Goal: Task Accomplishment & Management: Use online tool/utility

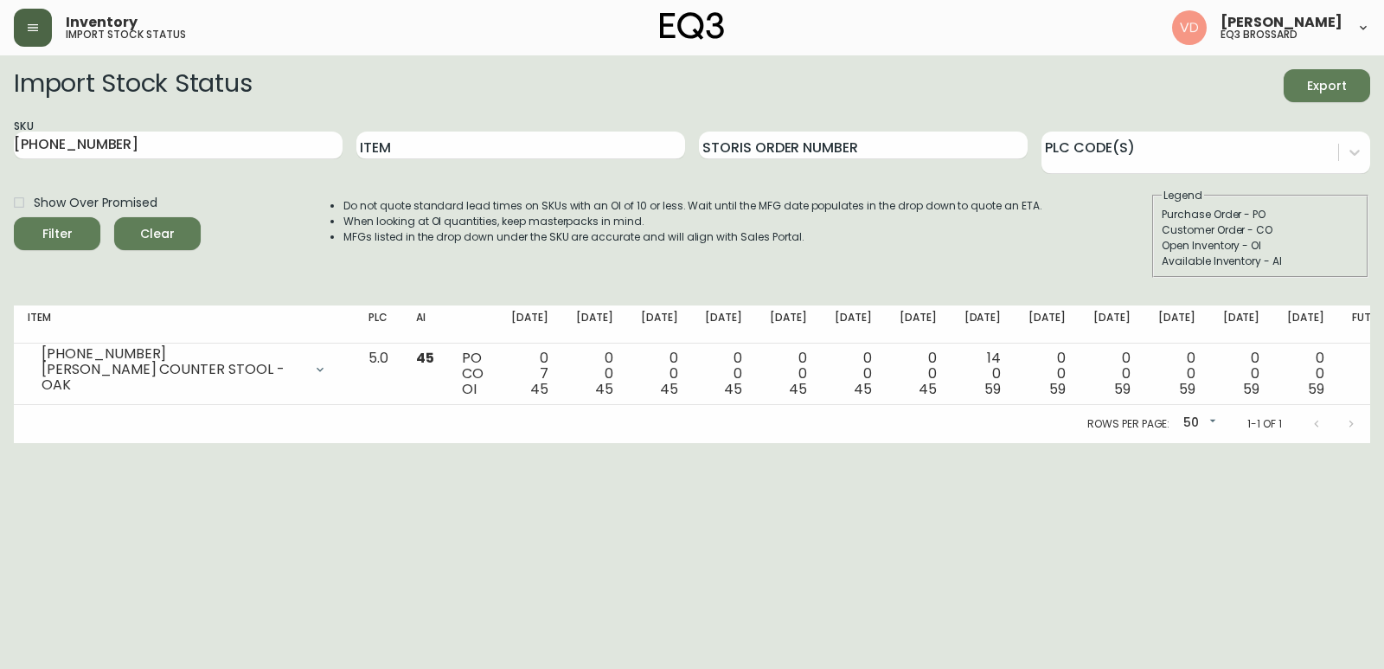
click at [37, 14] on button "button" at bounding box center [33, 28] width 38 height 38
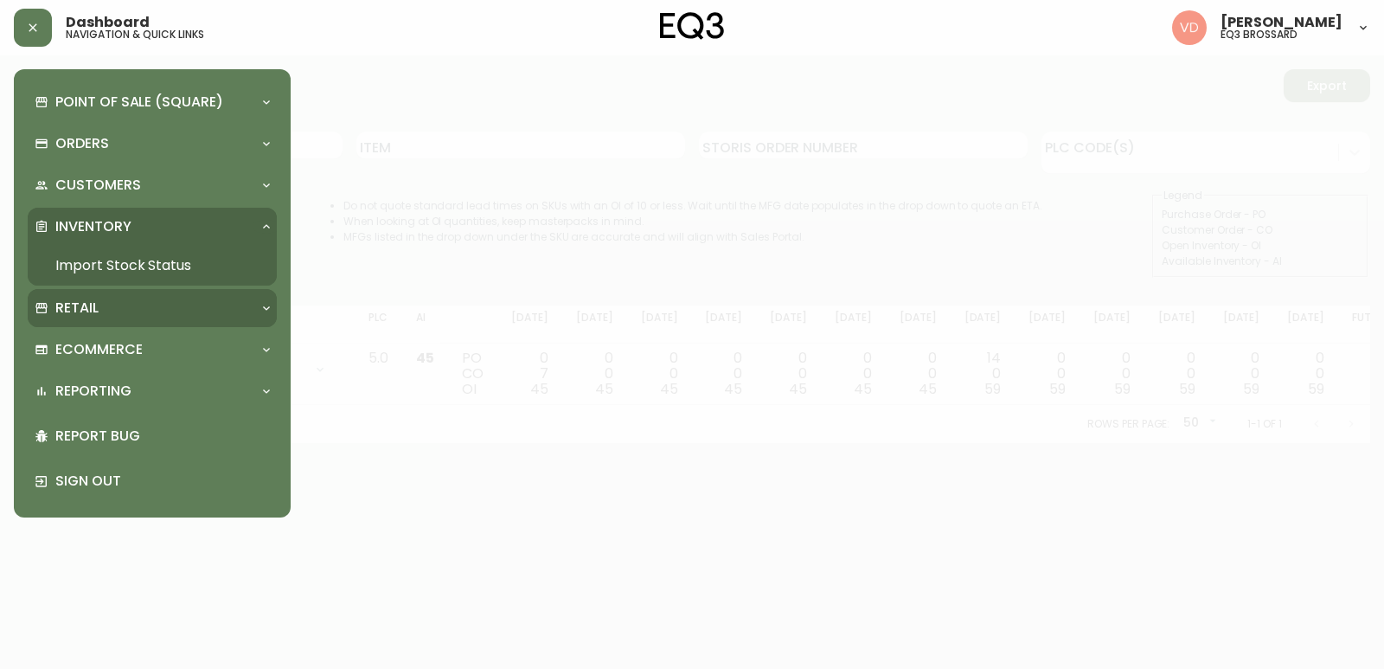
click at [101, 326] on div "Retail" at bounding box center [152, 308] width 249 height 38
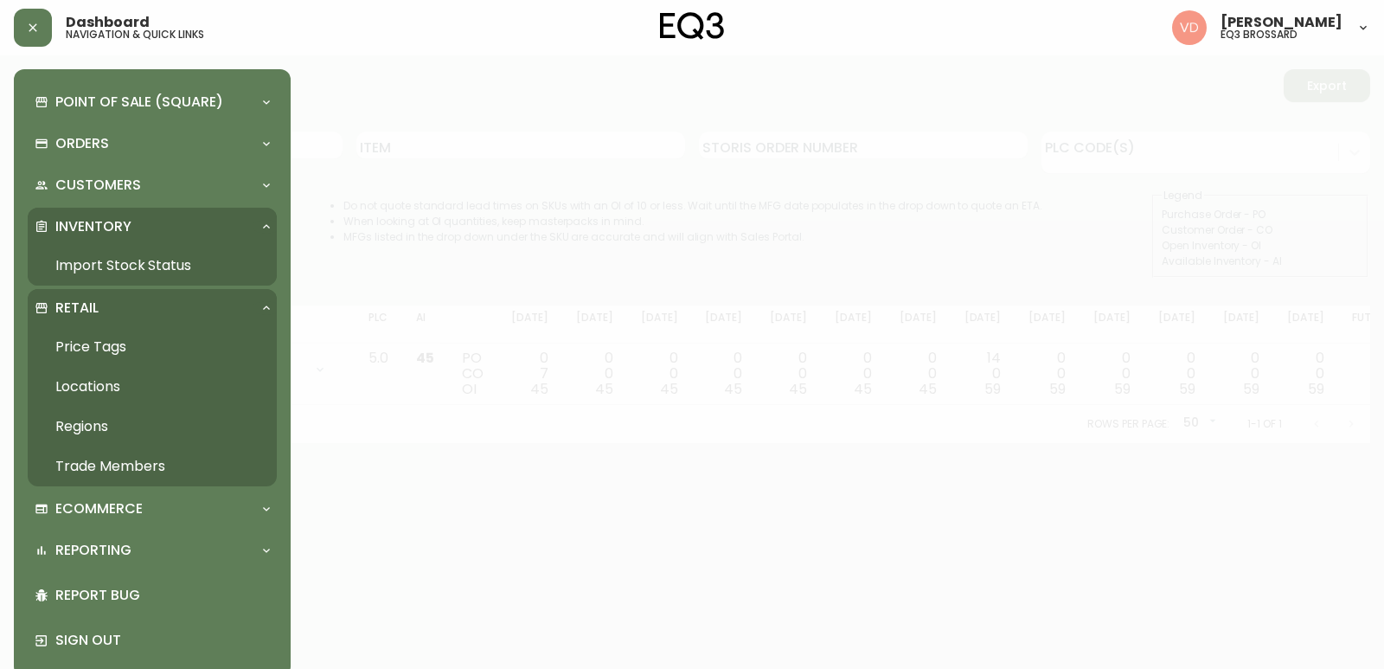
click at [87, 476] on link "Trade Members" at bounding box center [152, 466] width 249 height 40
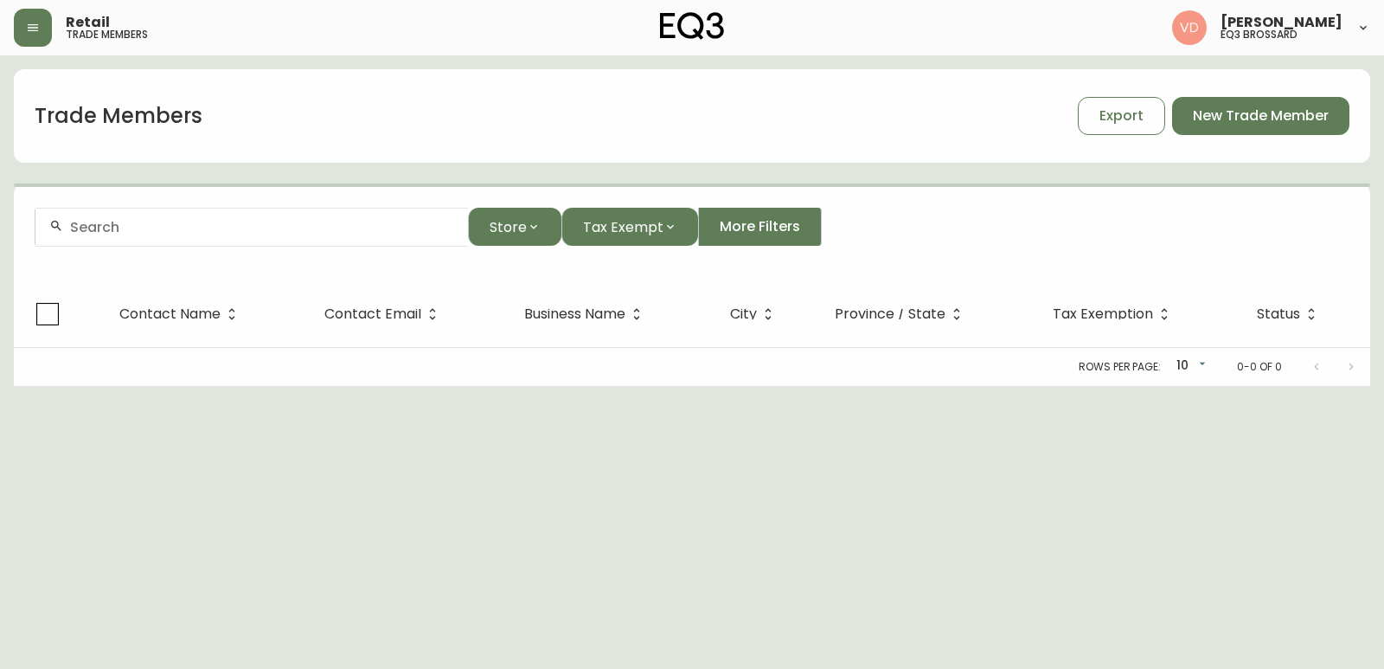
click at [181, 247] on form "Store Tax Exempt More Filters" at bounding box center [692, 234] width 1357 height 94
click at [181, 237] on div at bounding box center [251, 227] width 433 height 39
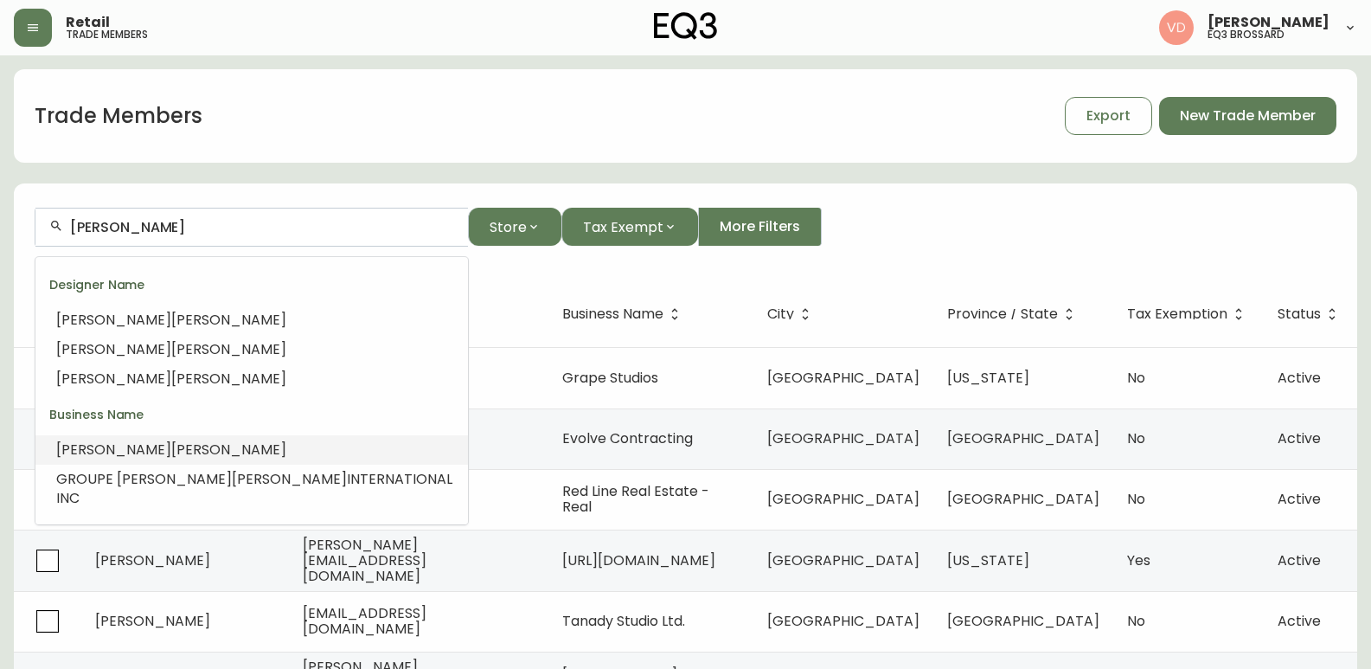
click at [171, 449] on span "[PERSON_NAME]" at bounding box center [228, 450] width 115 height 20
type input "[PERSON_NAME]"
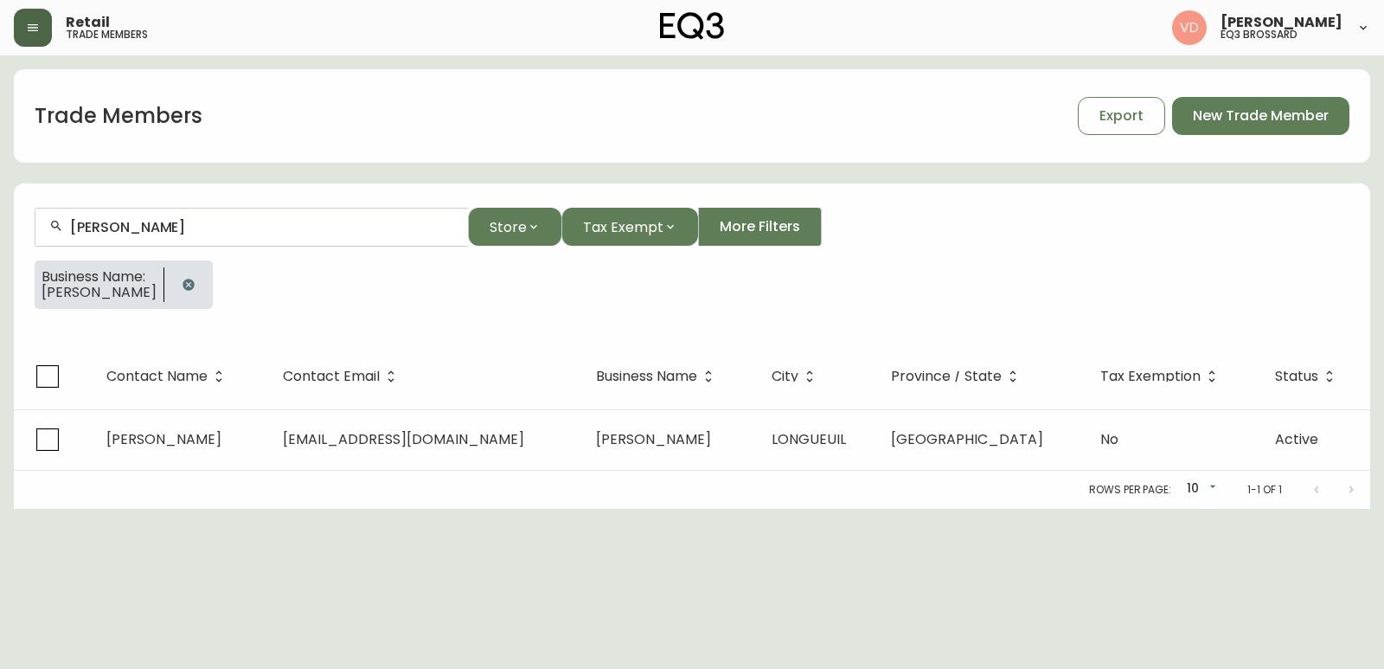
click at [38, 27] on icon "button" at bounding box center [33, 28] width 14 height 14
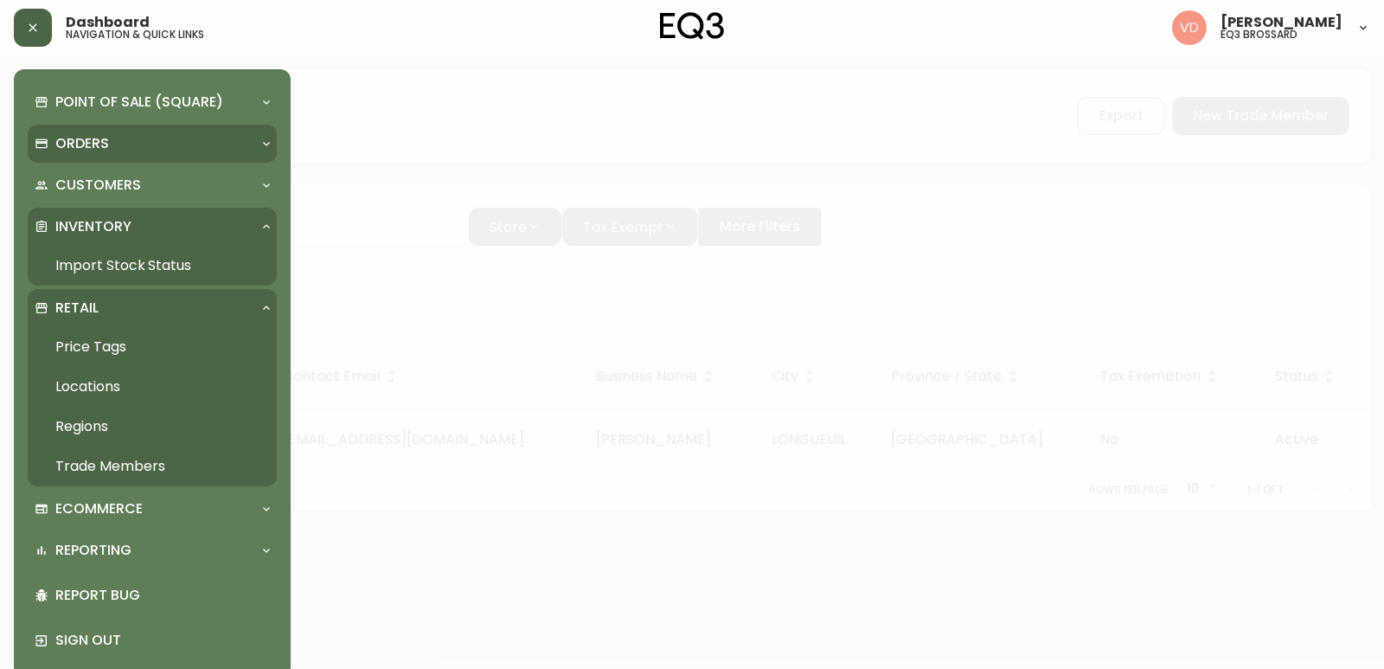
click at [127, 144] on div "Orders" at bounding box center [144, 143] width 218 height 19
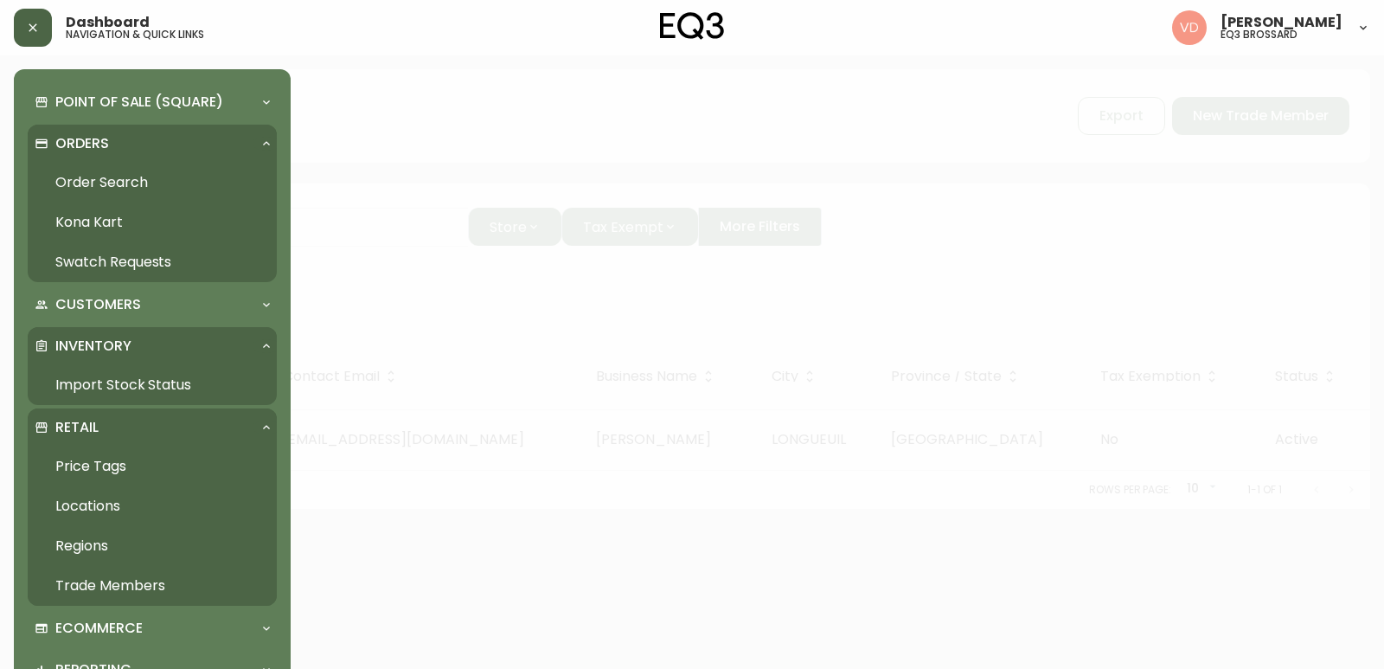
click at [120, 385] on link "Import Stock Status" at bounding box center [152, 385] width 249 height 40
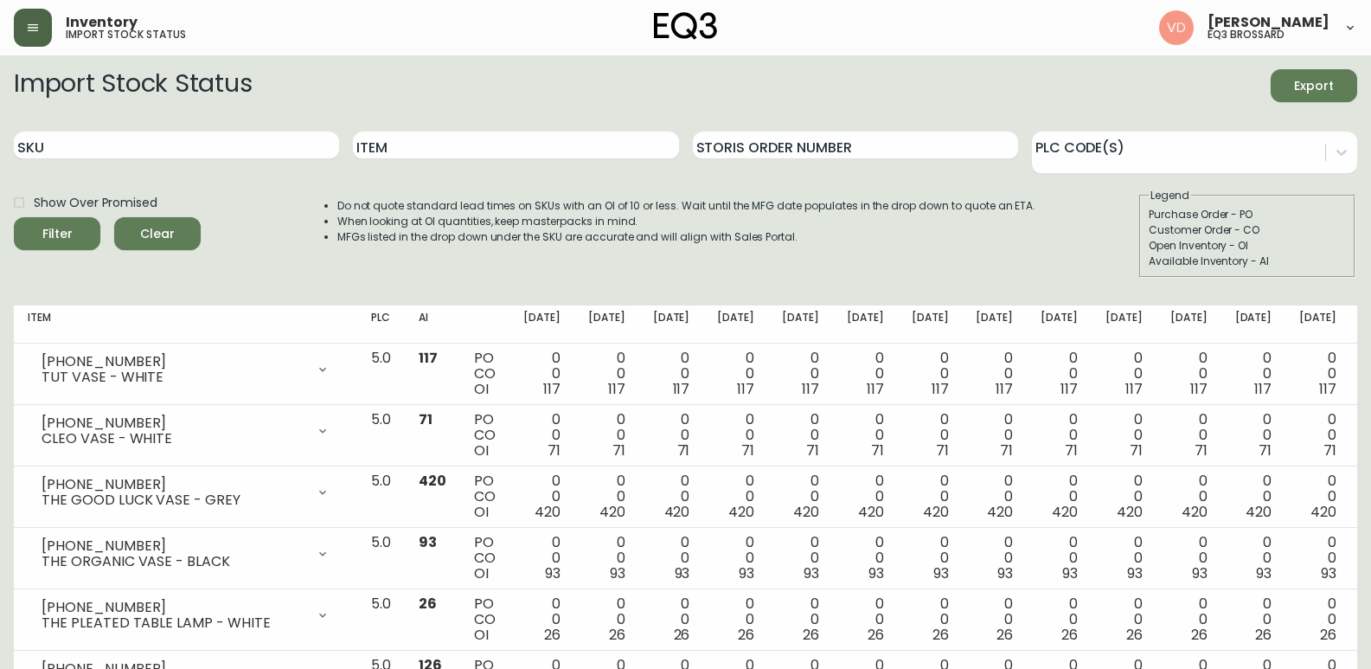
click at [31, 44] on button "button" at bounding box center [33, 28] width 38 height 38
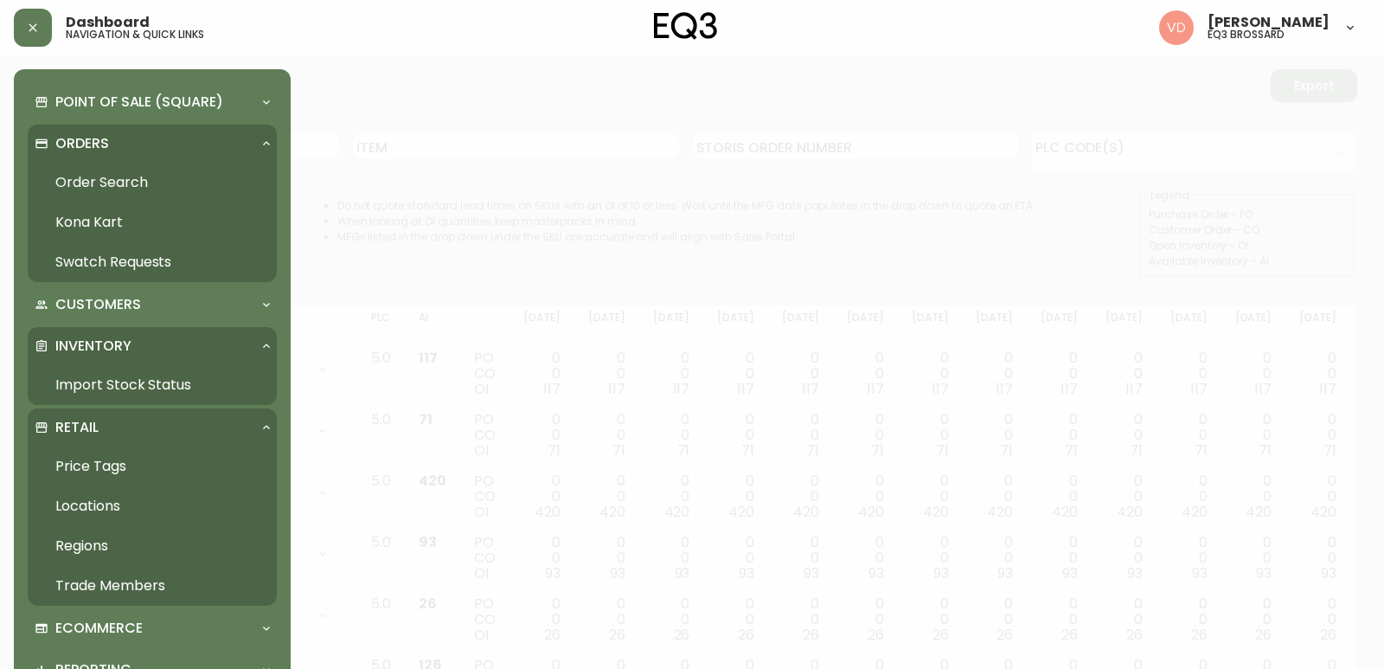
click at [128, 342] on p "Inventory" at bounding box center [93, 346] width 76 height 19
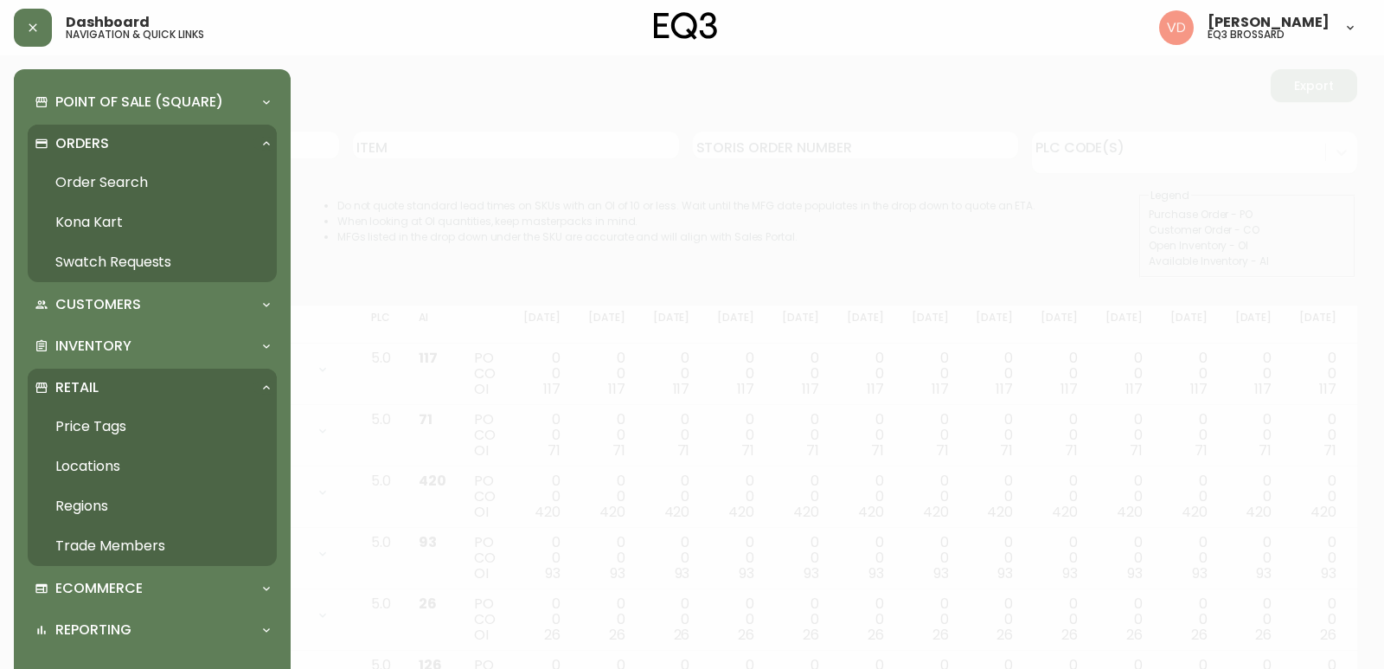
click at [134, 382] on div "Retail" at bounding box center [144, 387] width 218 height 19
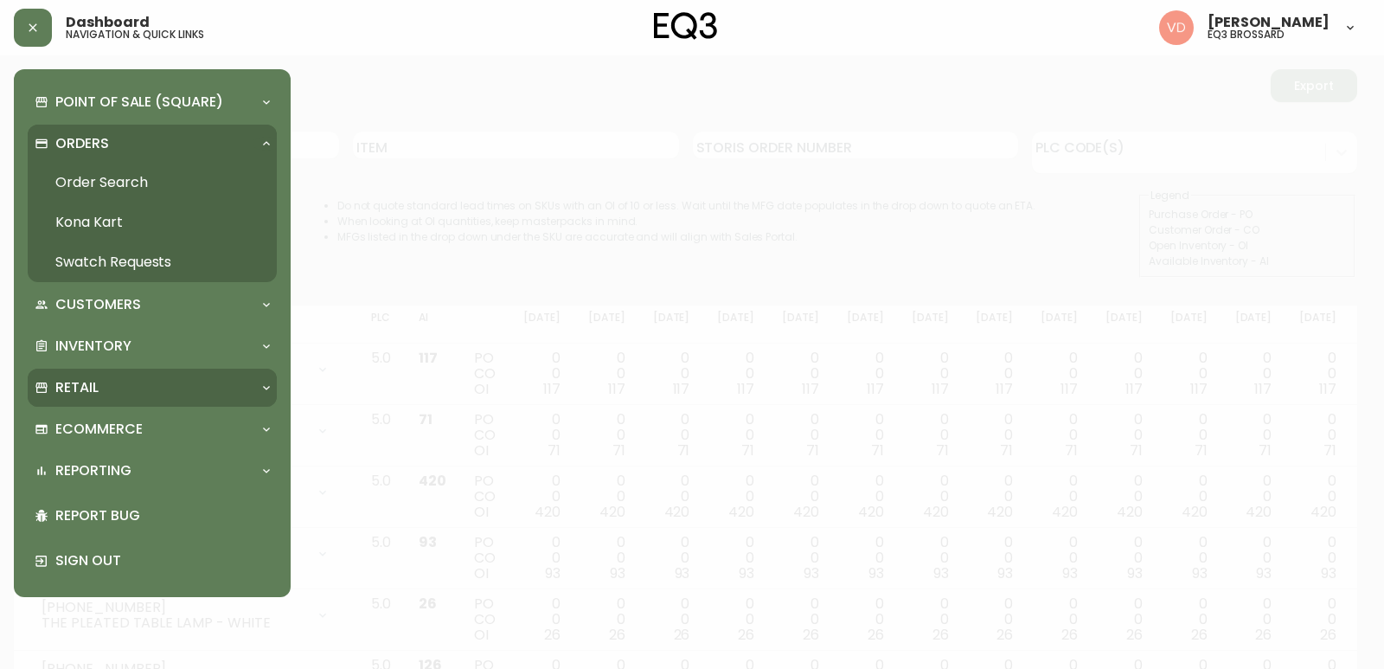
click at [132, 381] on div "Retail" at bounding box center [144, 387] width 218 height 19
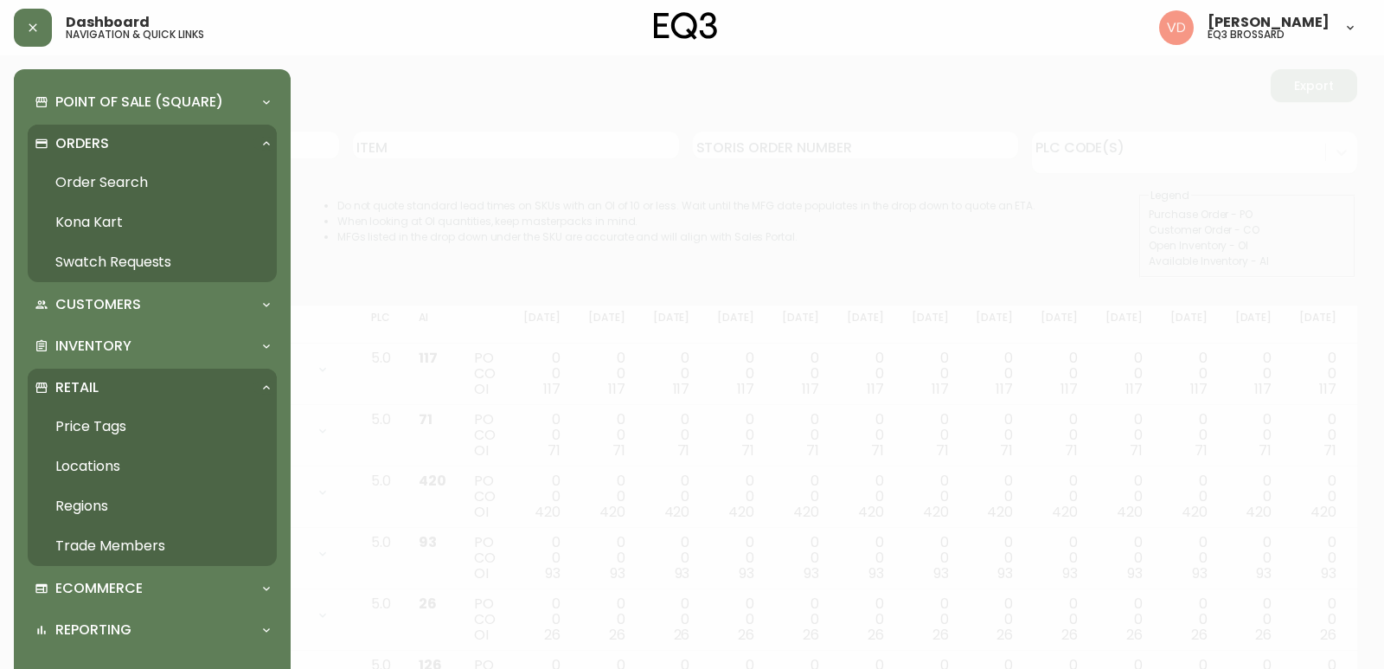
click at [115, 548] on link "Trade Members" at bounding box center [152, 546] width 249 height 40
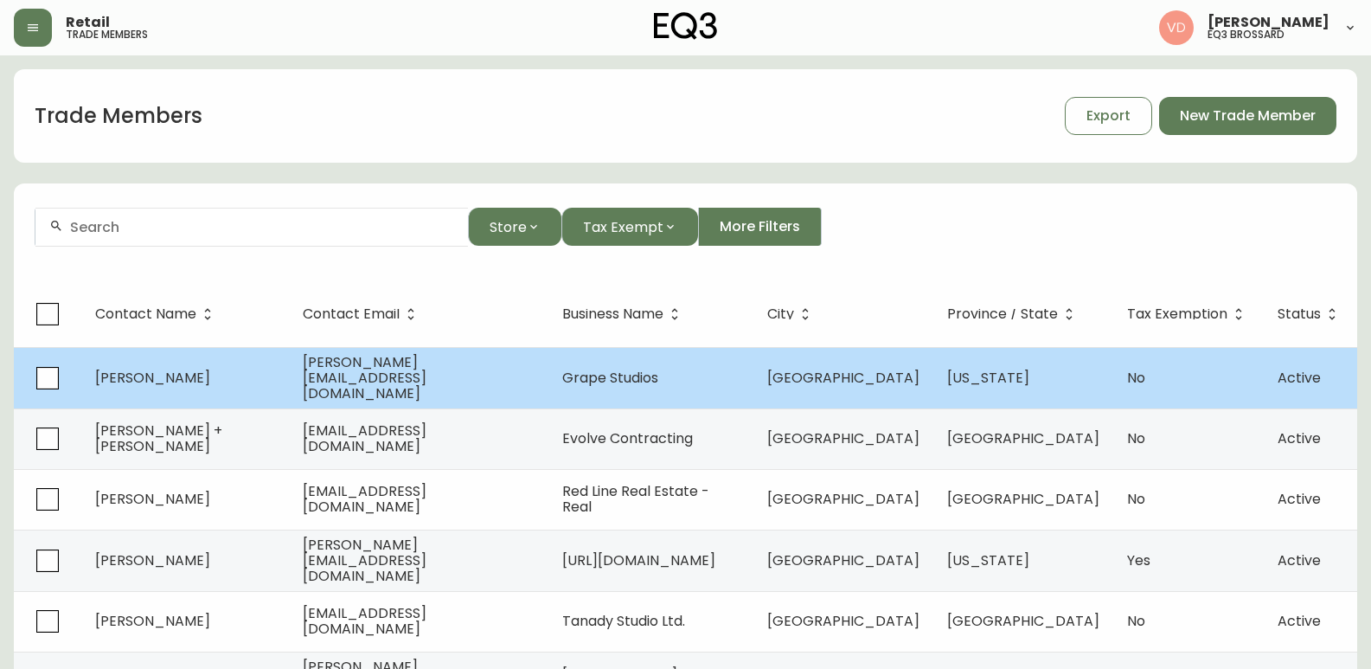
click at [323, 374] on span "[PERSON_NAME][EMAIL_ADDRESS][DOMAIN_NAME]" at bounding box center [365, 377] width 124 height 51
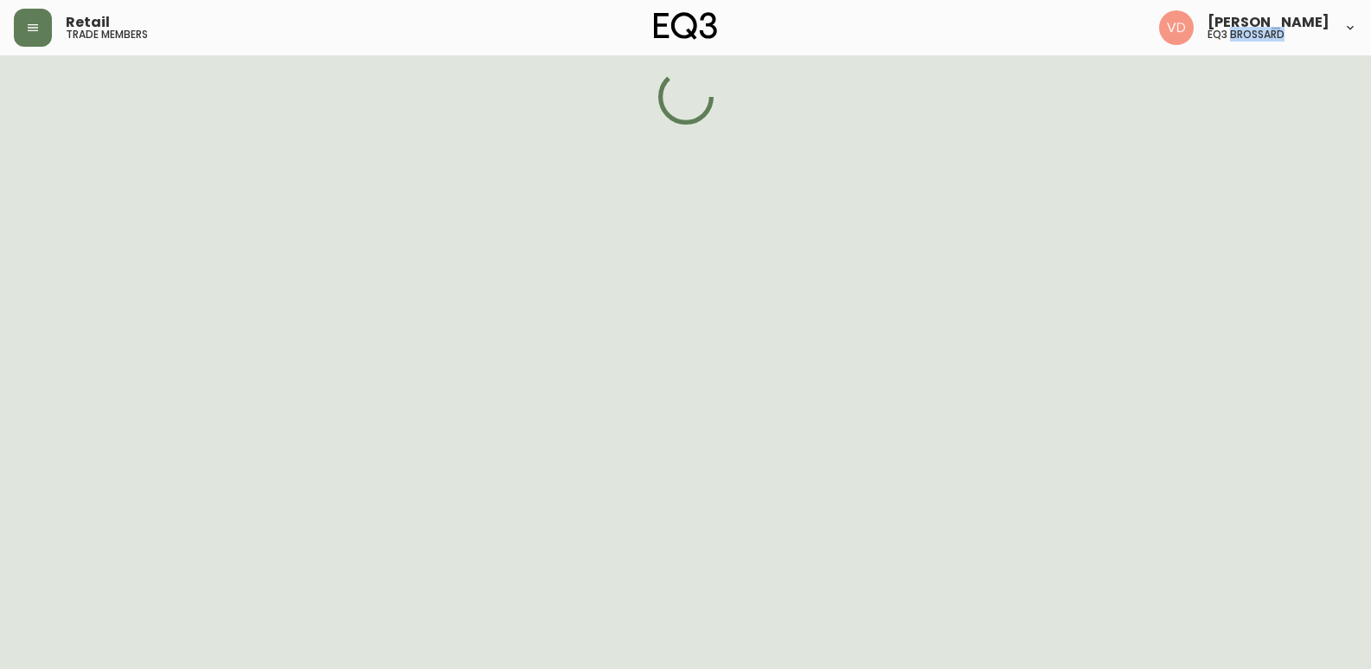
select select "NY"
select select "US"
select select "US_EN"
select select "Other"
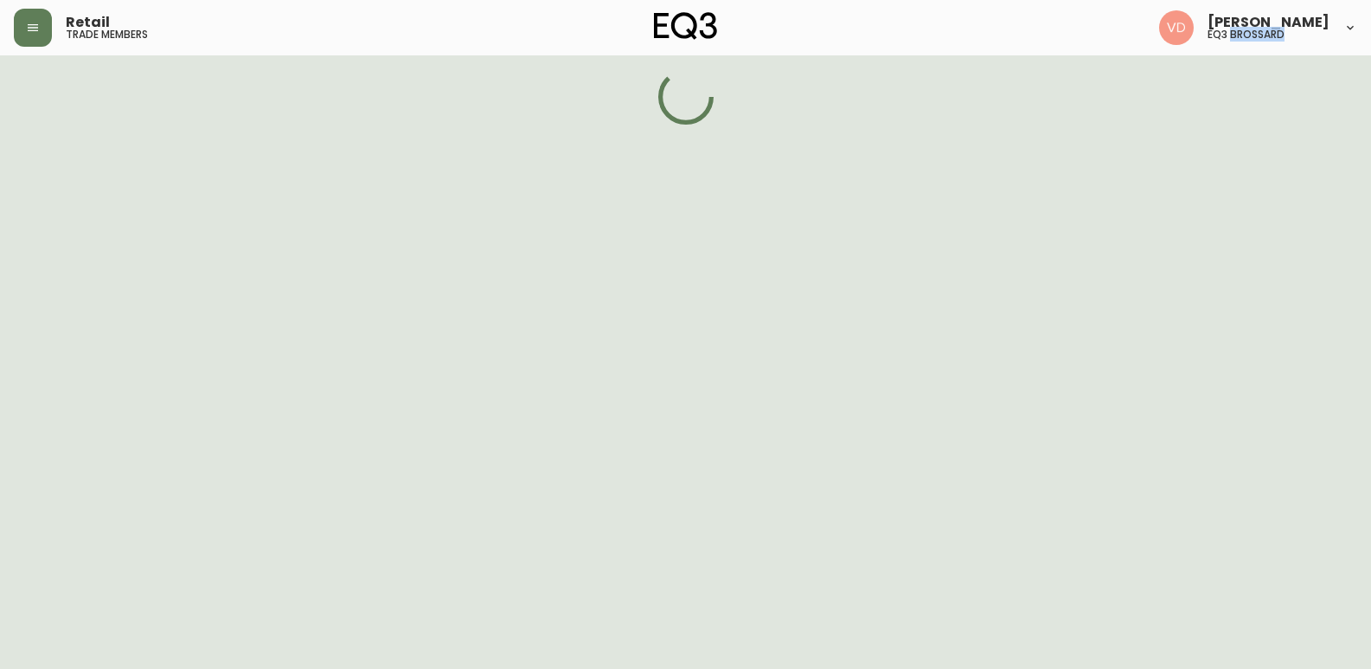
select select "false"
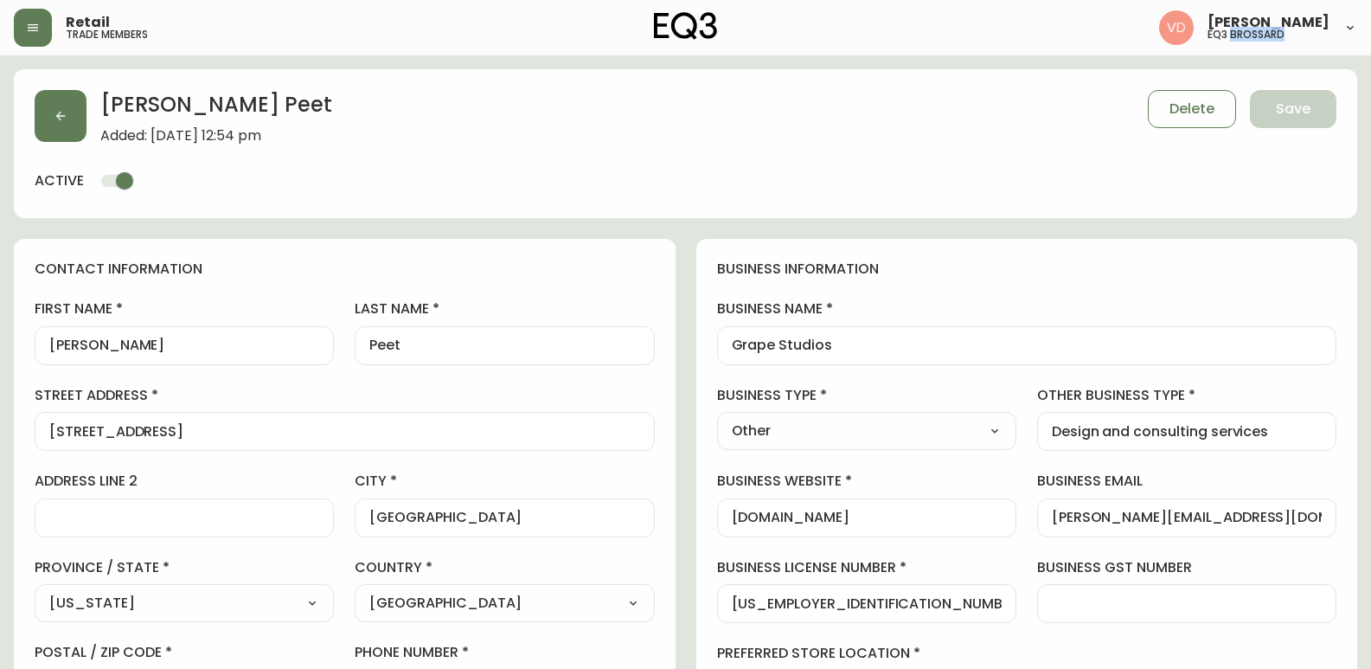
type input "EQ3 US Trade - [GEOGRAPHIC_DATA]"
select select "cm48zha2033ze0170ss7kujjb"
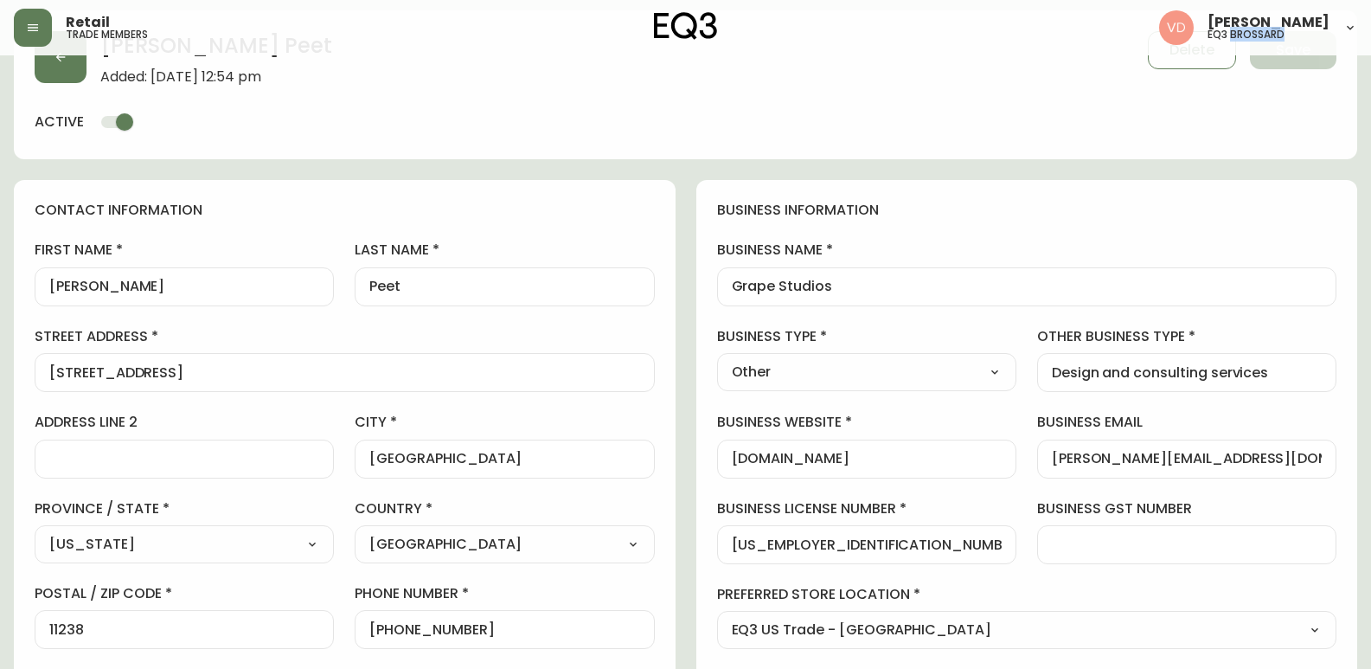
scroll to position [87, 0]
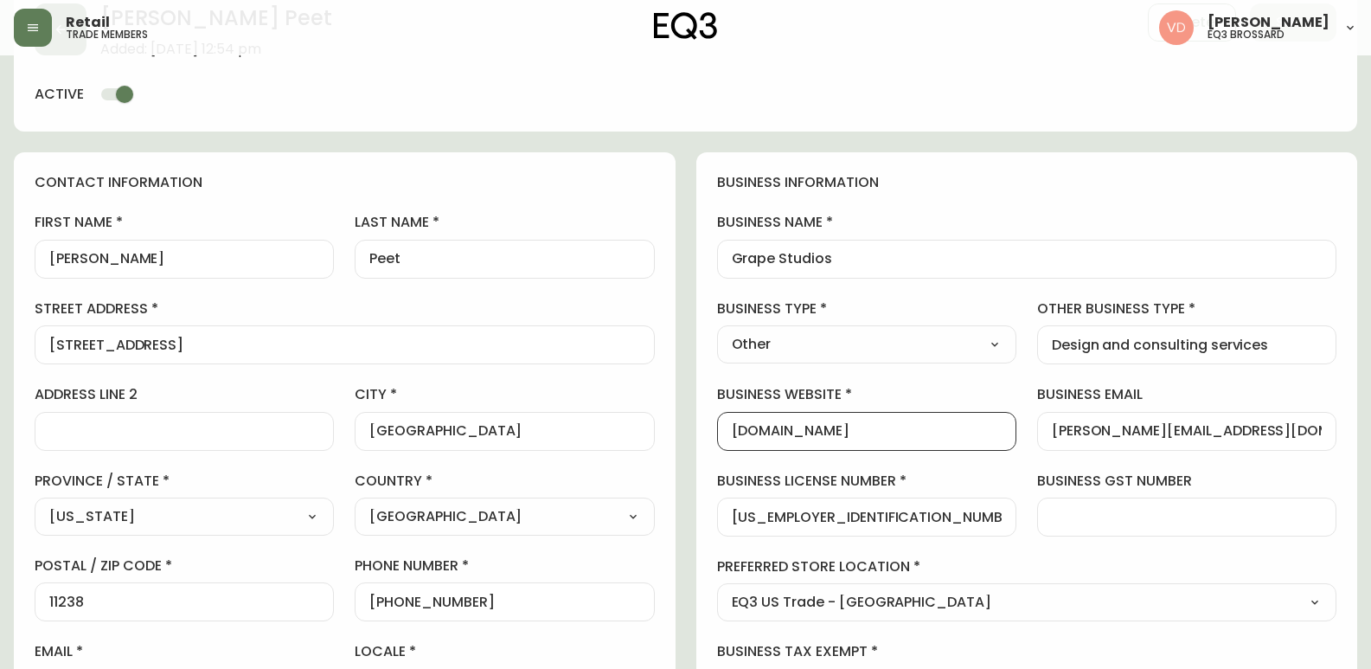
drag, startPoint x: 900, startPoint y: 433, endPoint x: 711, endPoint y: 433, distance: 188.6
click at [711, 433] on div "business information business name Grape Studios business type Other Select Int…" at bounding box center [1028, 439] width 662 height 575
drag, startPoint x: 1257, startPoint y: 431, endPoint x: 1060, endPoint y: 438, distance: 197.4
click at [1060, 438] on input "[PERSON_NAME][EMAIL_ADDRESS][DOMAIN_NAME]" at bounding box center [1187, 431] width 270 height 16
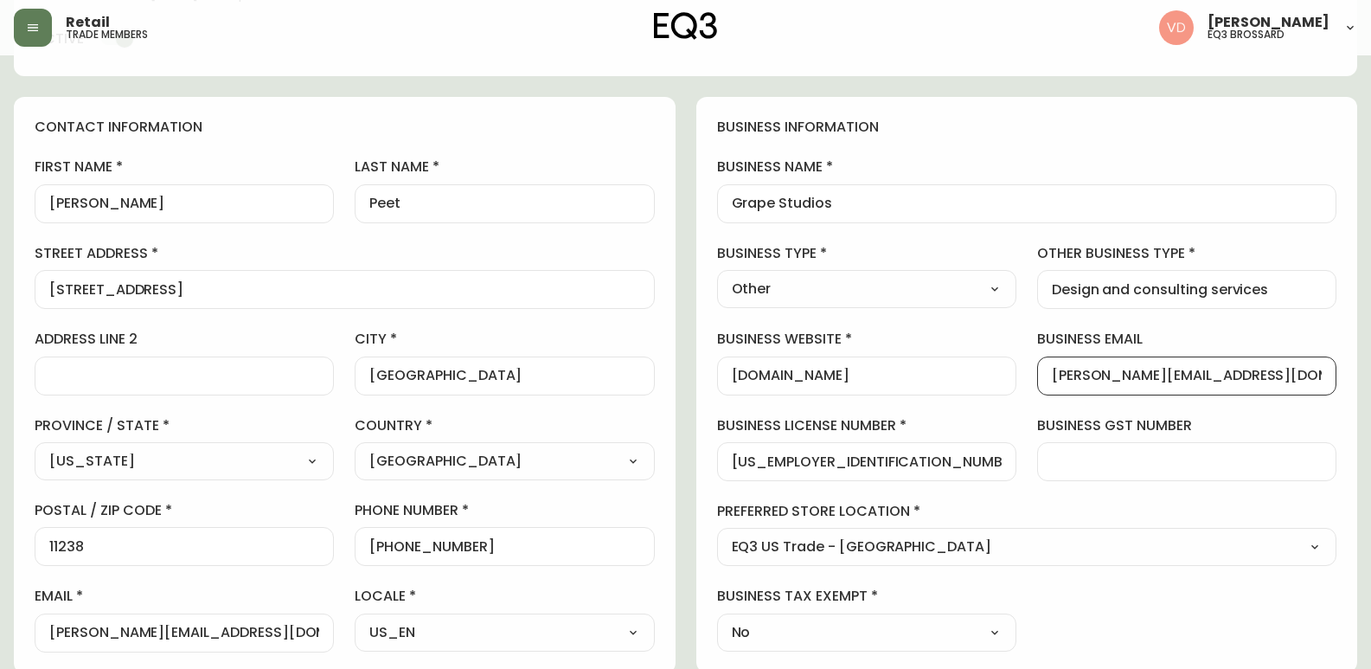
scroll to position [173, 0]
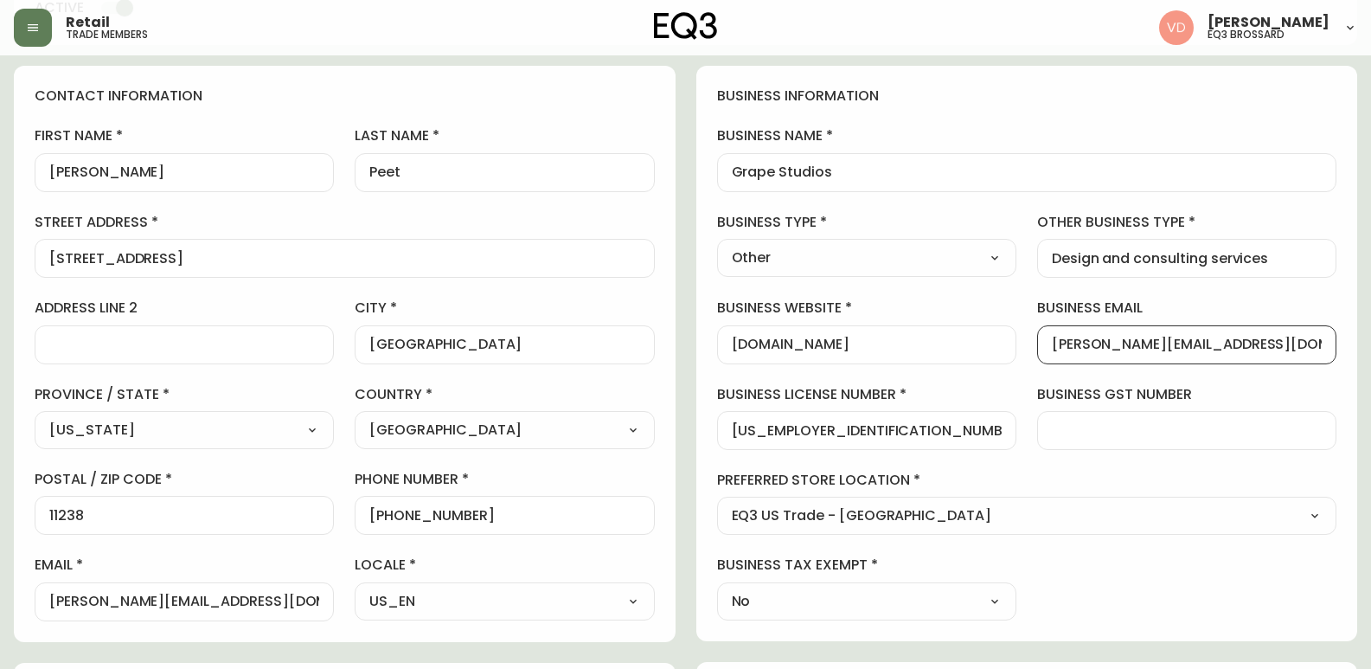
click at [1166, 431] on input "business gst number" at bounding box center [1187, 430] width 270 height 16
click at [1018, 394] on div "business information business name Grape Studios business type Other Select Int…" at bounding box center [1028, 353] width 662 height 575
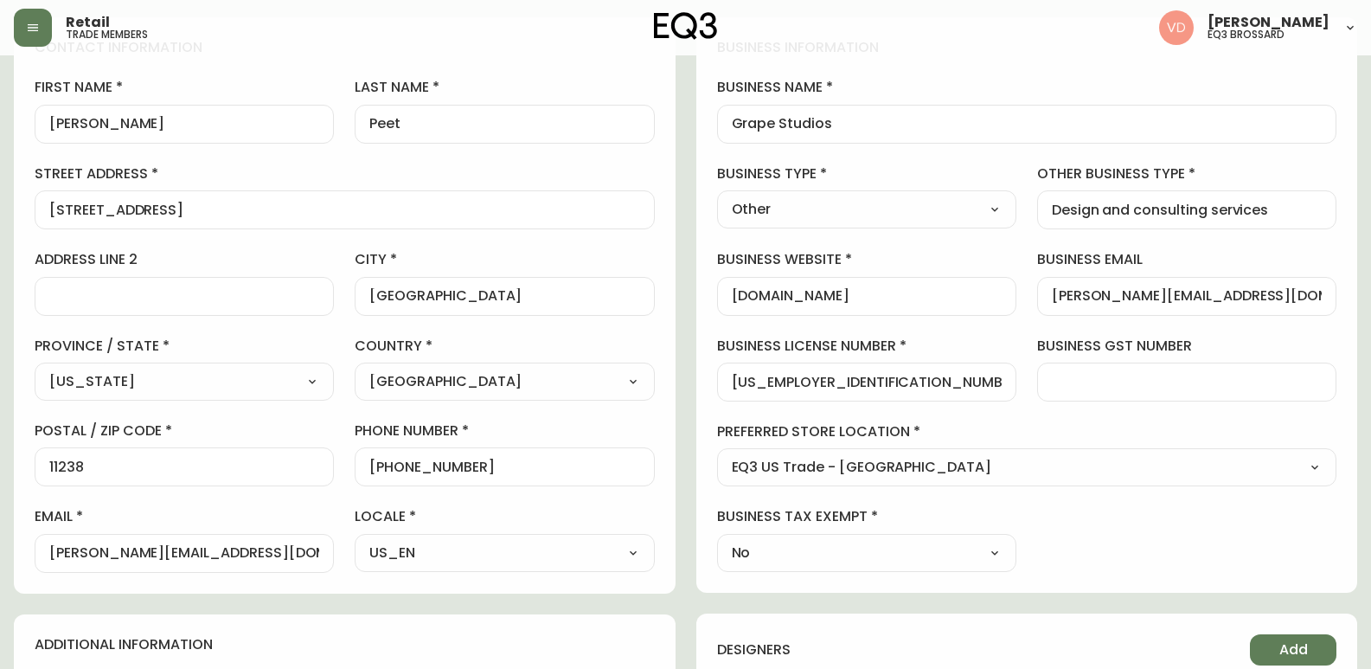
scroll to position [87, 0]
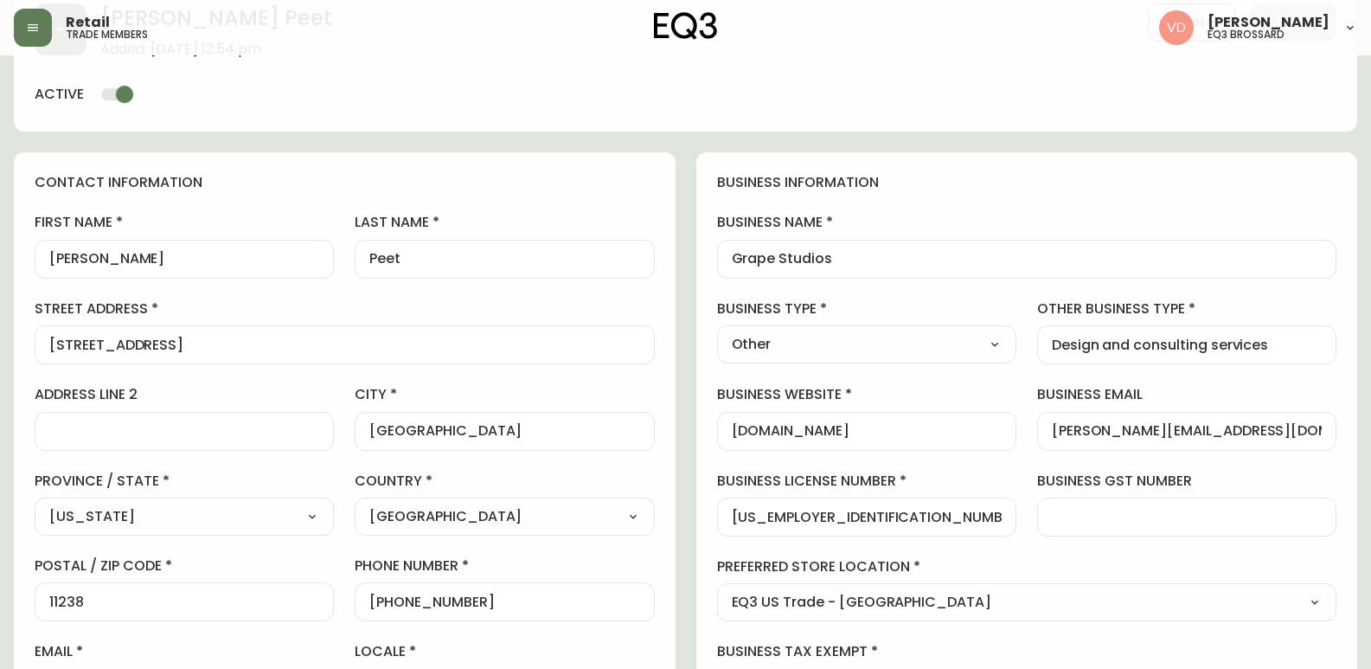
click at [581, 119] on div "[PERSON_NAME] Added: [DATE] 12:54 pm Delete Save active" at bounding box center [686, 57] width 1344 height 149
click at [26, 21] on icon "button" at bounding box center [33, 28] width 14 height 14
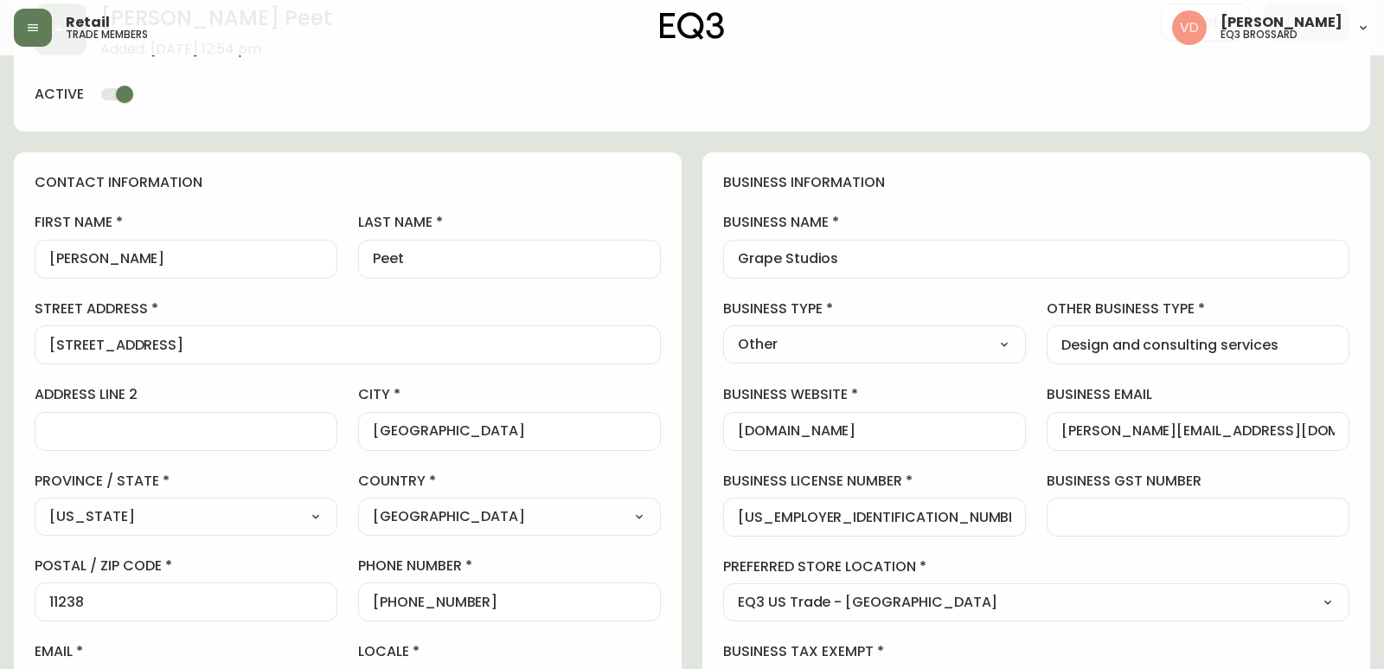
scroll to position [87, 0]
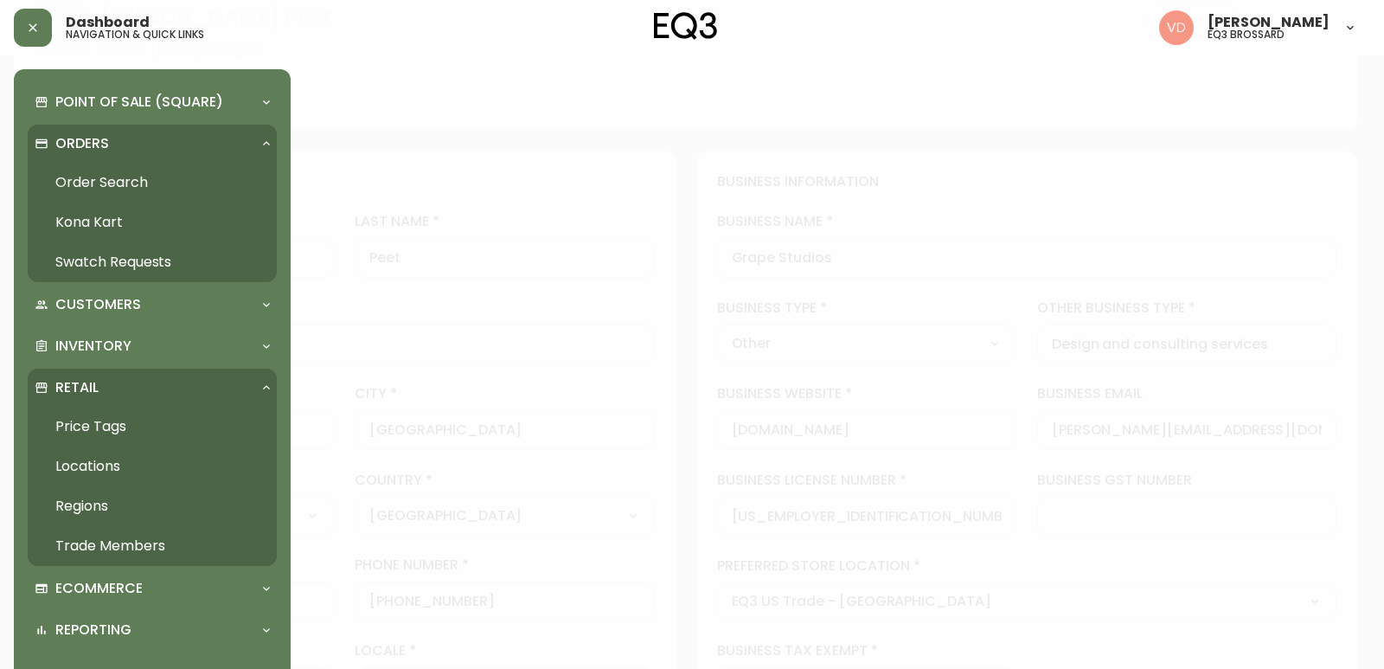
click at [183, 544] on link "Trade Members" at bounding box center [152, 546] width 249 height 40
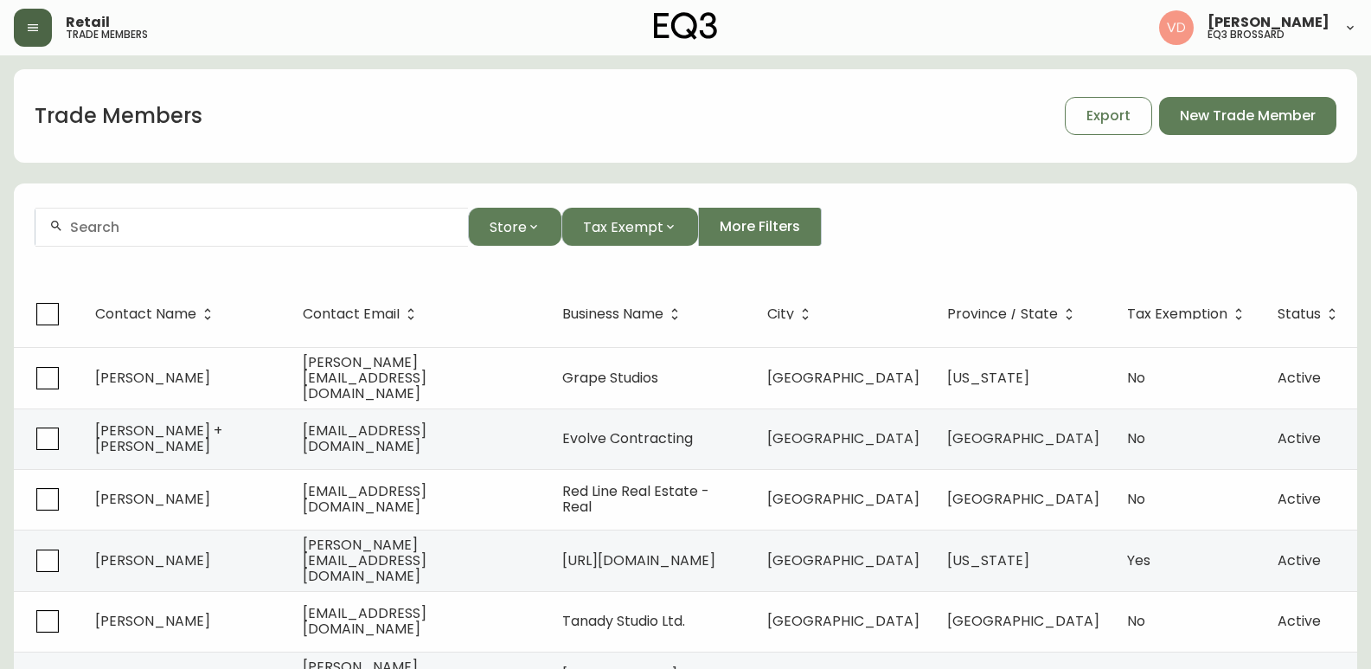
click at [16, 20] on button "button" at bounding box center [33, 28] width 38 height 38
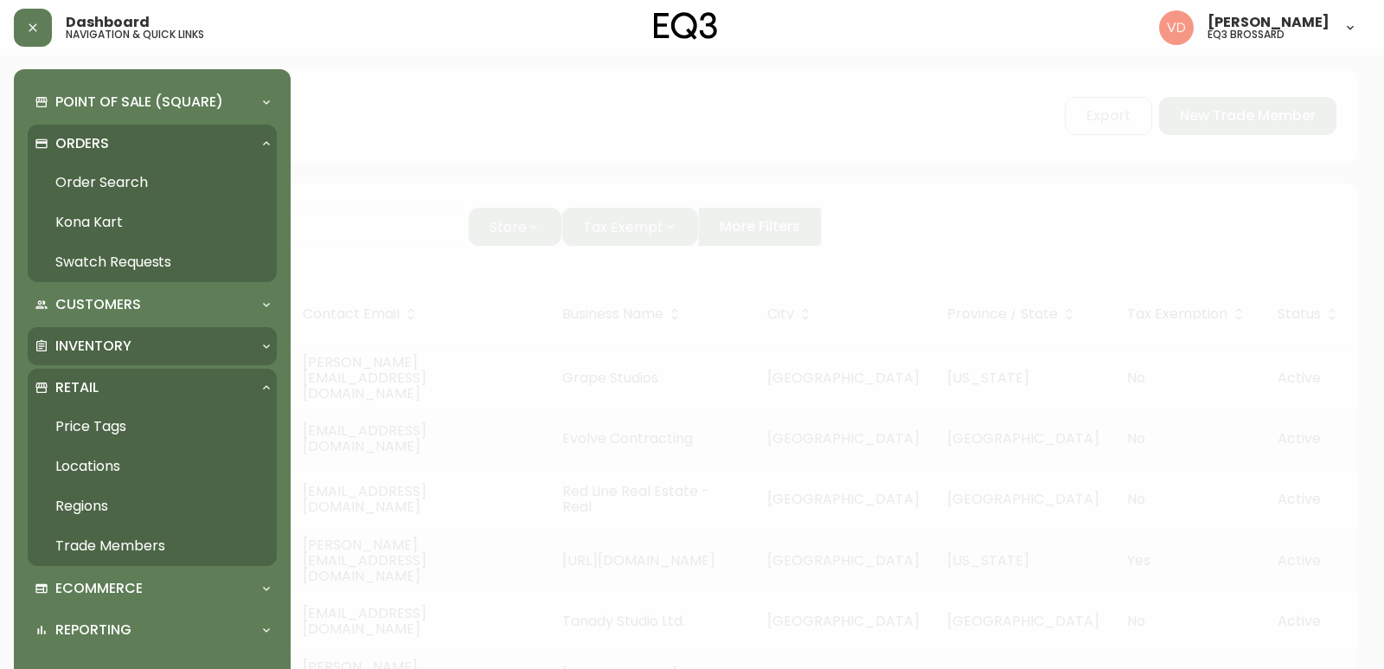
click at [98, 352] on p "Inventory" at bounding box center [93, 346] width 76 height 19
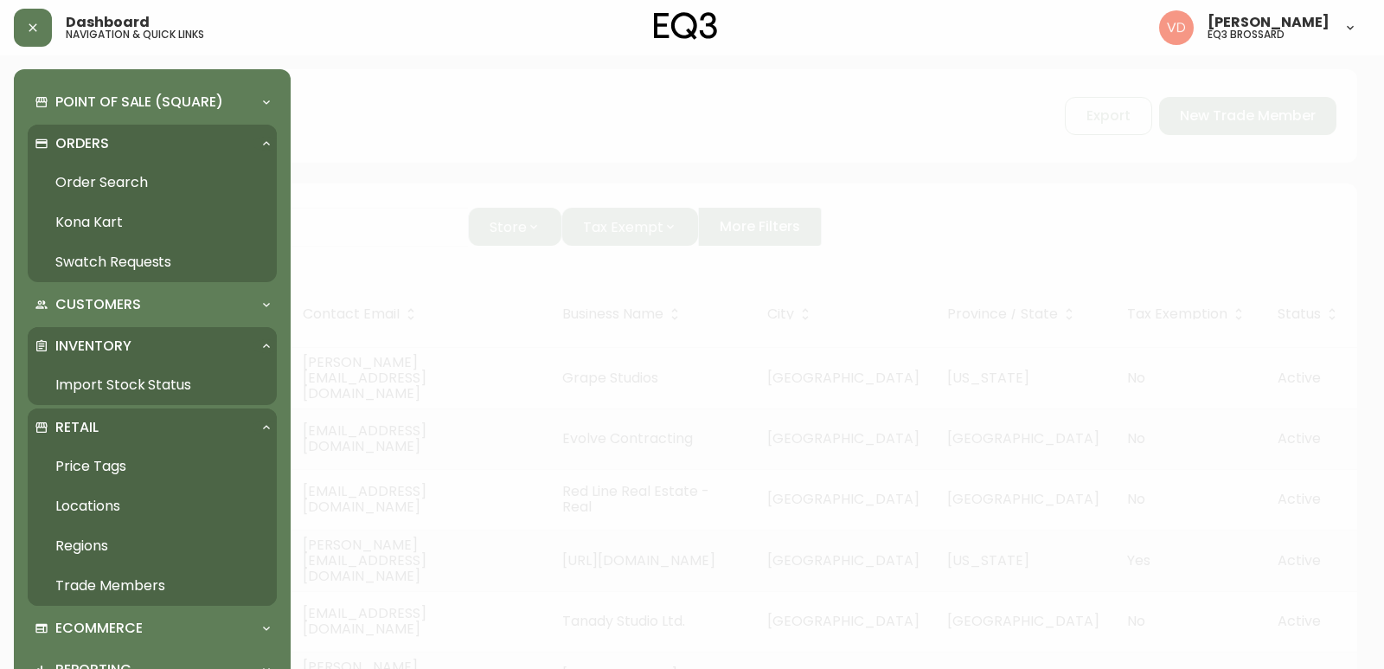
click at [119, 382] on link "Import Stock Status" at bounding box center [152, 385] width 249 height 40
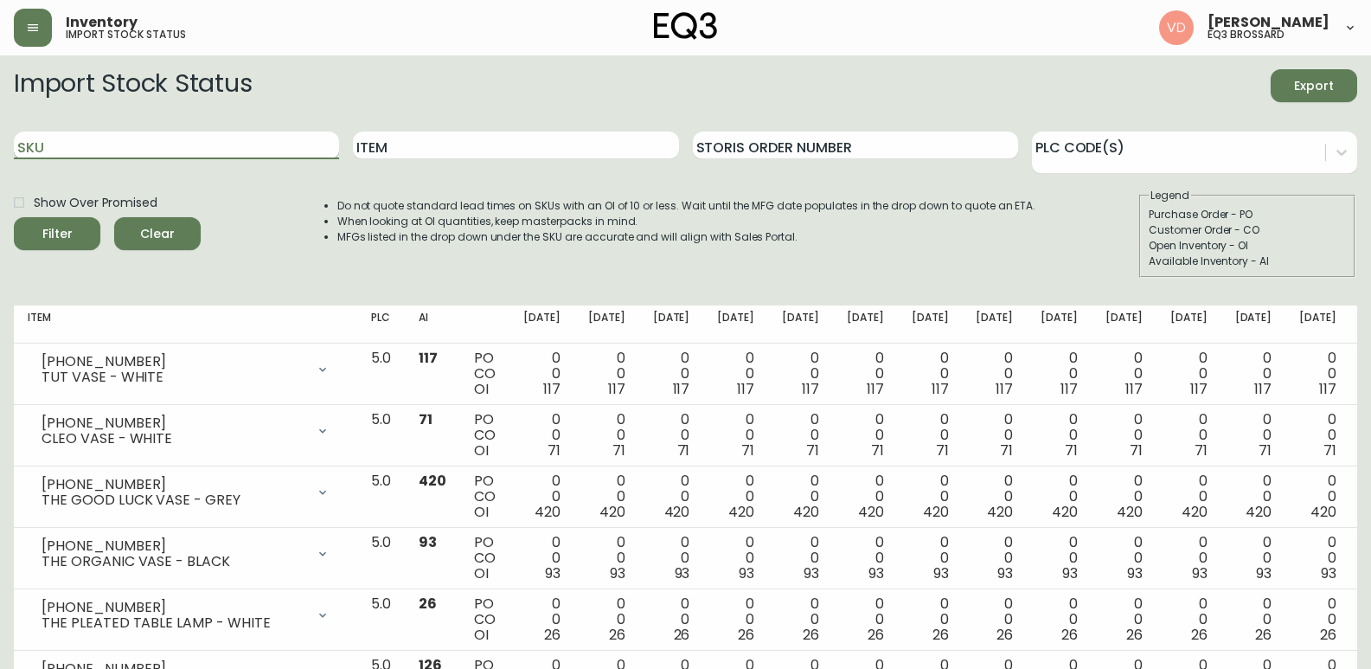
click at [246, 155] on input "SKU" at bounding box center [176, 146] width 325 height 28
paste input "[PHONE_NUMBER]"
type input "[PHONE_NUMBER]"
click at [14, 217] on button "Filter" at bounding box center [57, 233] width 87 height 33
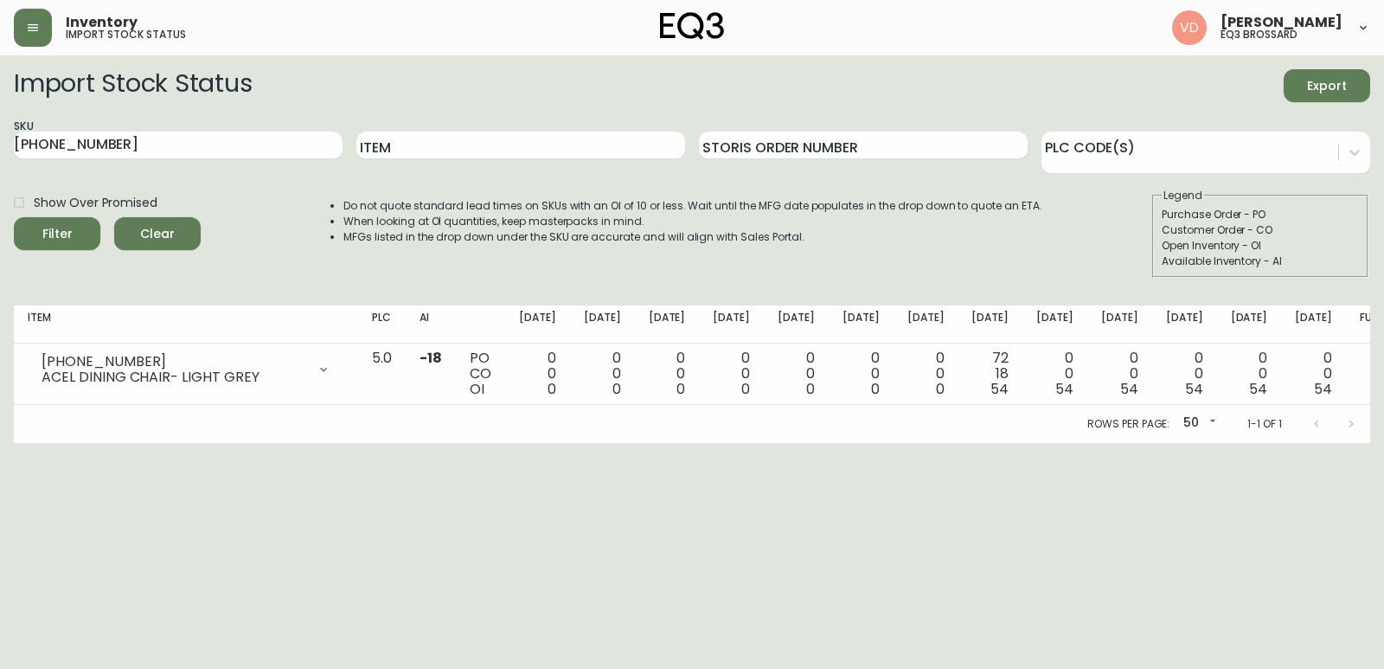
click at [1146, 80] on div "Import Stock Status Export" at bounding box center [692, 85] width 1357 height 33
